Goal: Navigation & Orientation: Find specific page/section

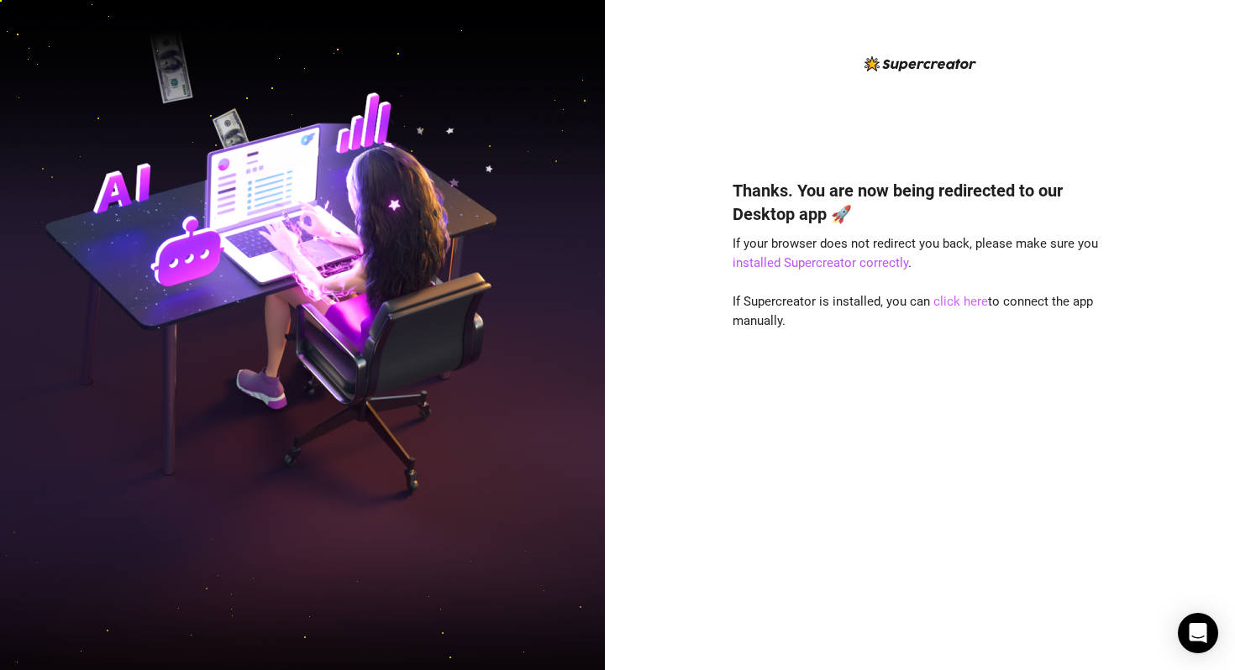
click at [958, 302] on link "click here" at bounding box center [960, 301] width 55 height 15
